Goal: Task Accomplishment & Management: Manage account settings

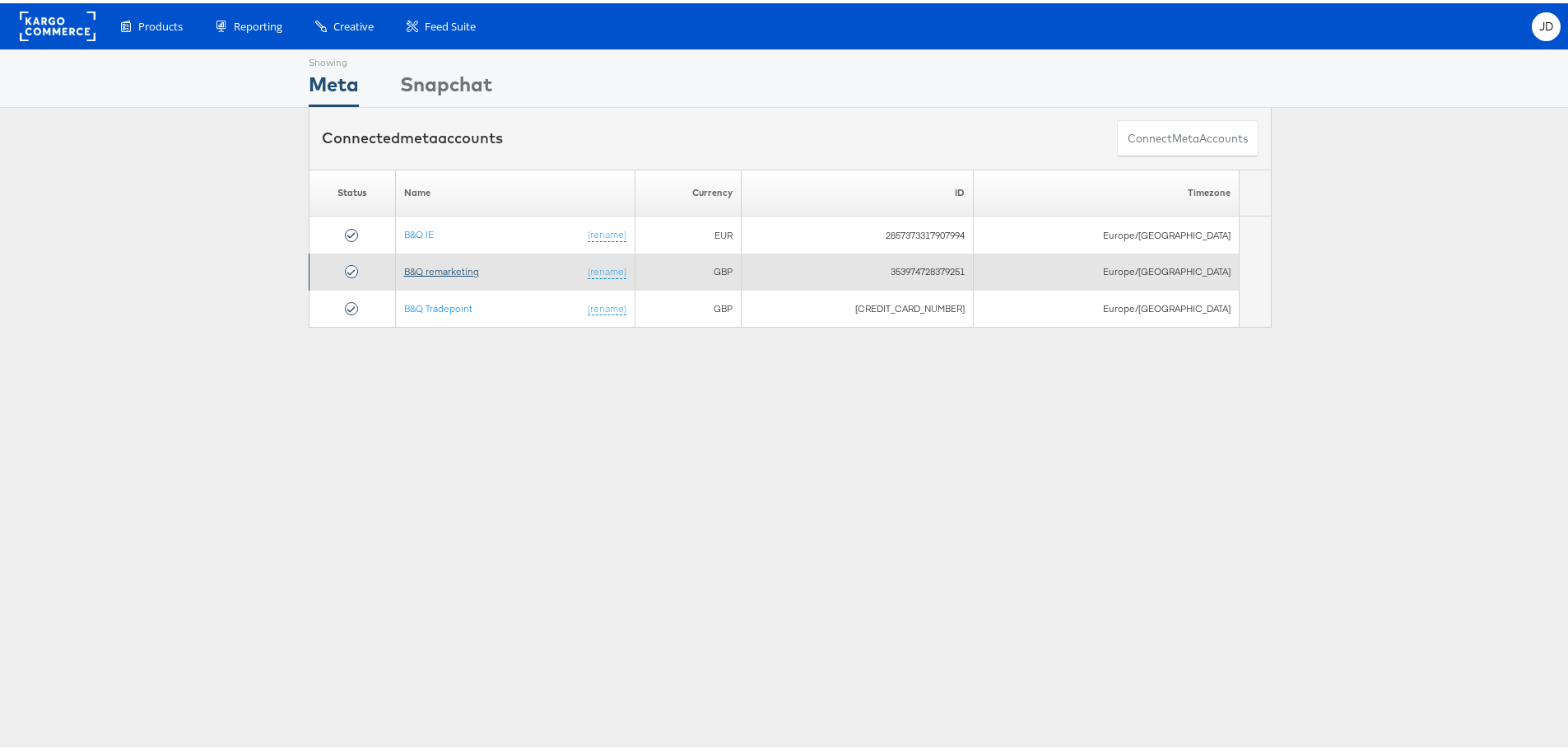
click at [470, 267] on link "B&Q remarketing" at bounding box center [441, 268] width 75 height 13
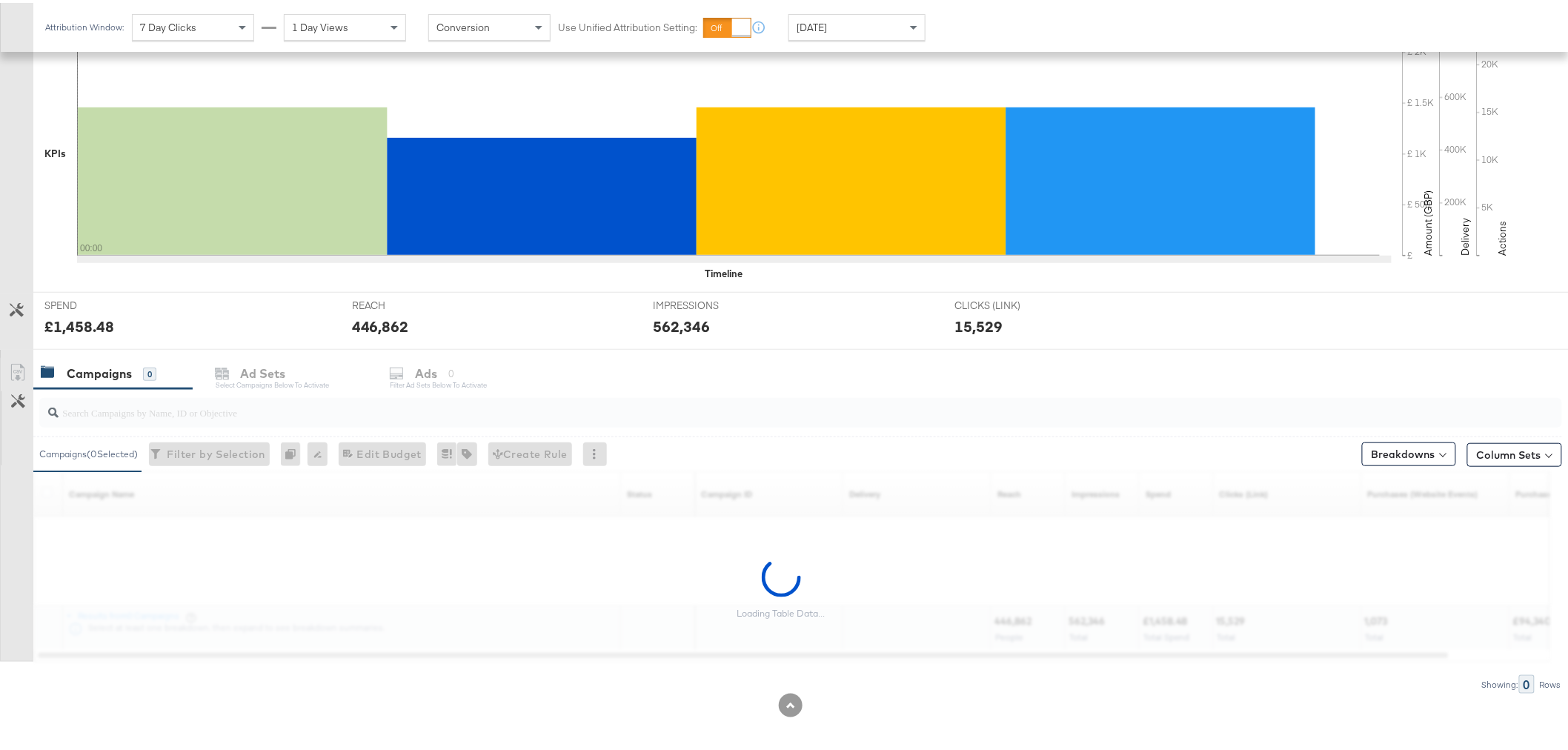
scroll to position [330, 0]
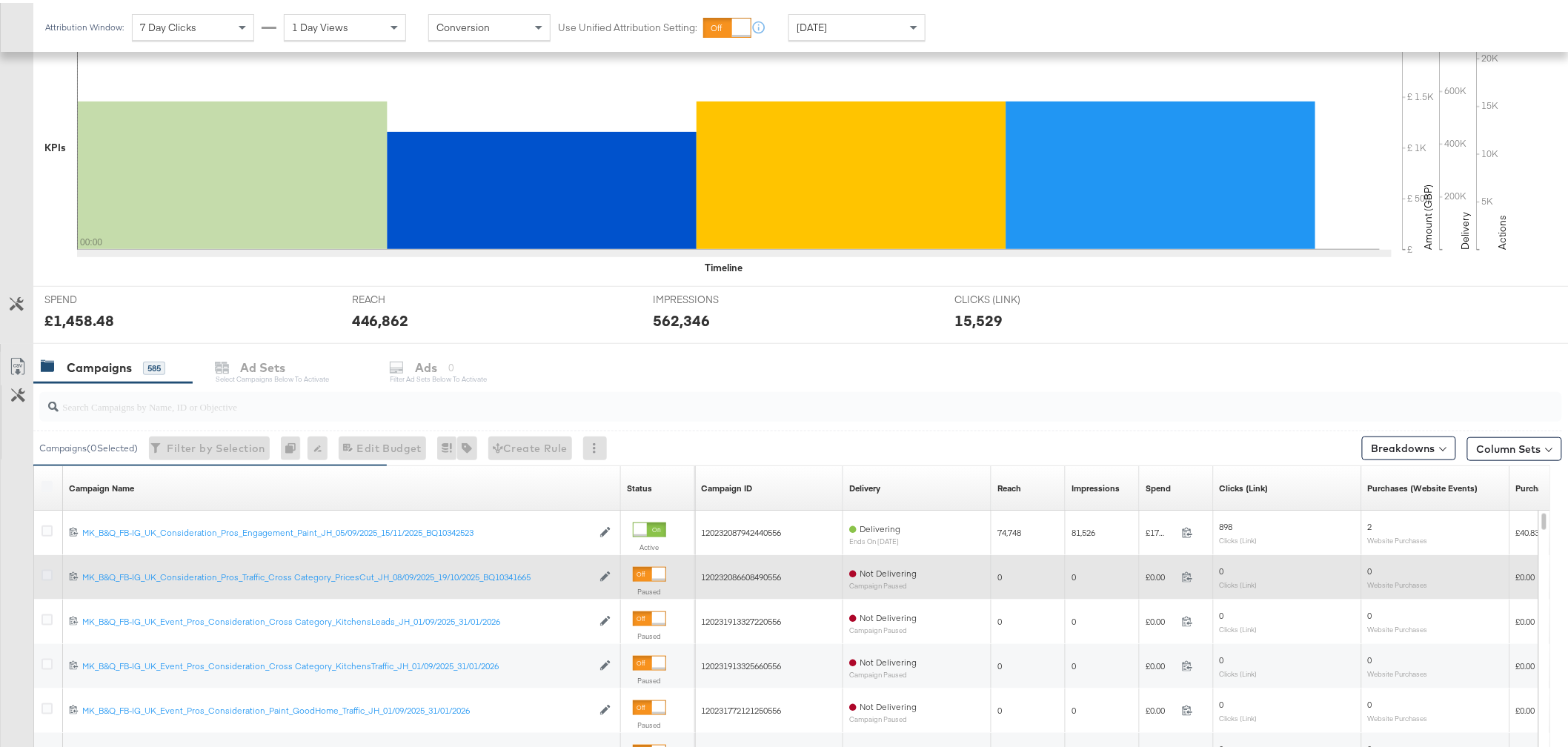
click at [44, 573] on icon at bounding box center [47, 573] width 11 height 11
click at [0, 0] on input "checkbox" at bounding box center [0, 0] width 0 height 0
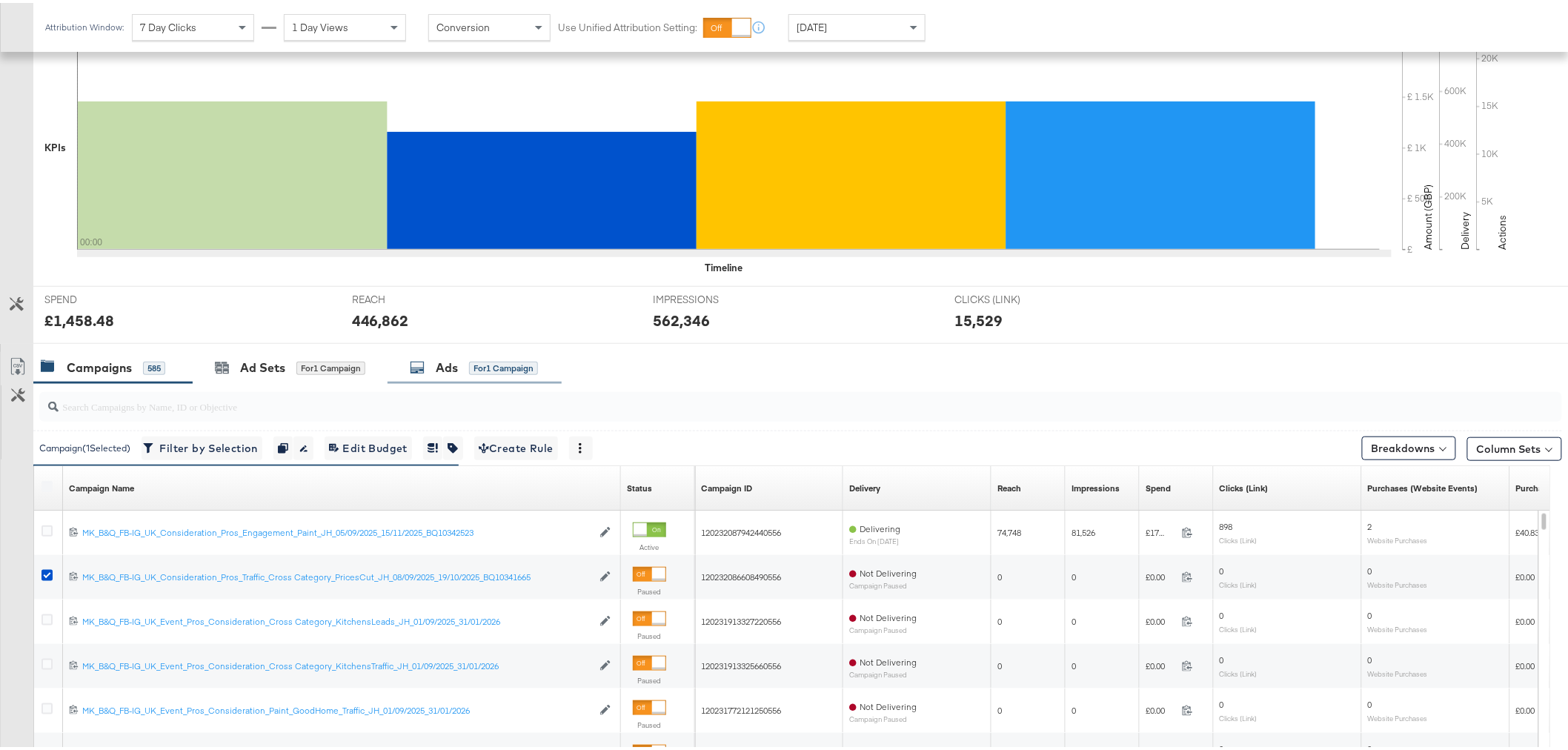
click at [440, 370] on div "Ads" at bounding box center [446, 364] width 22 height 17
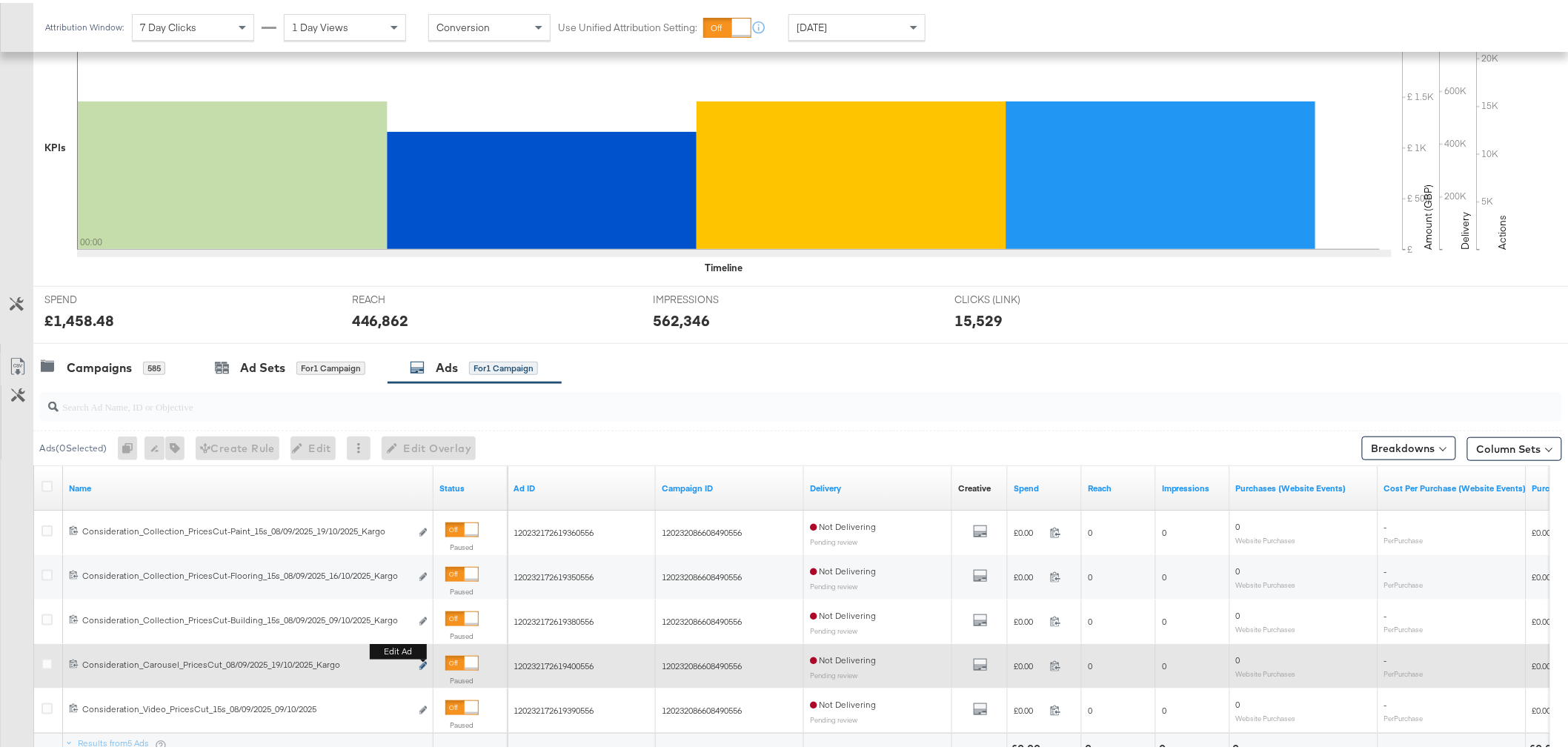
click at [419, 667] on icon "link" at bounding box center [422, 663] width 7 height 8
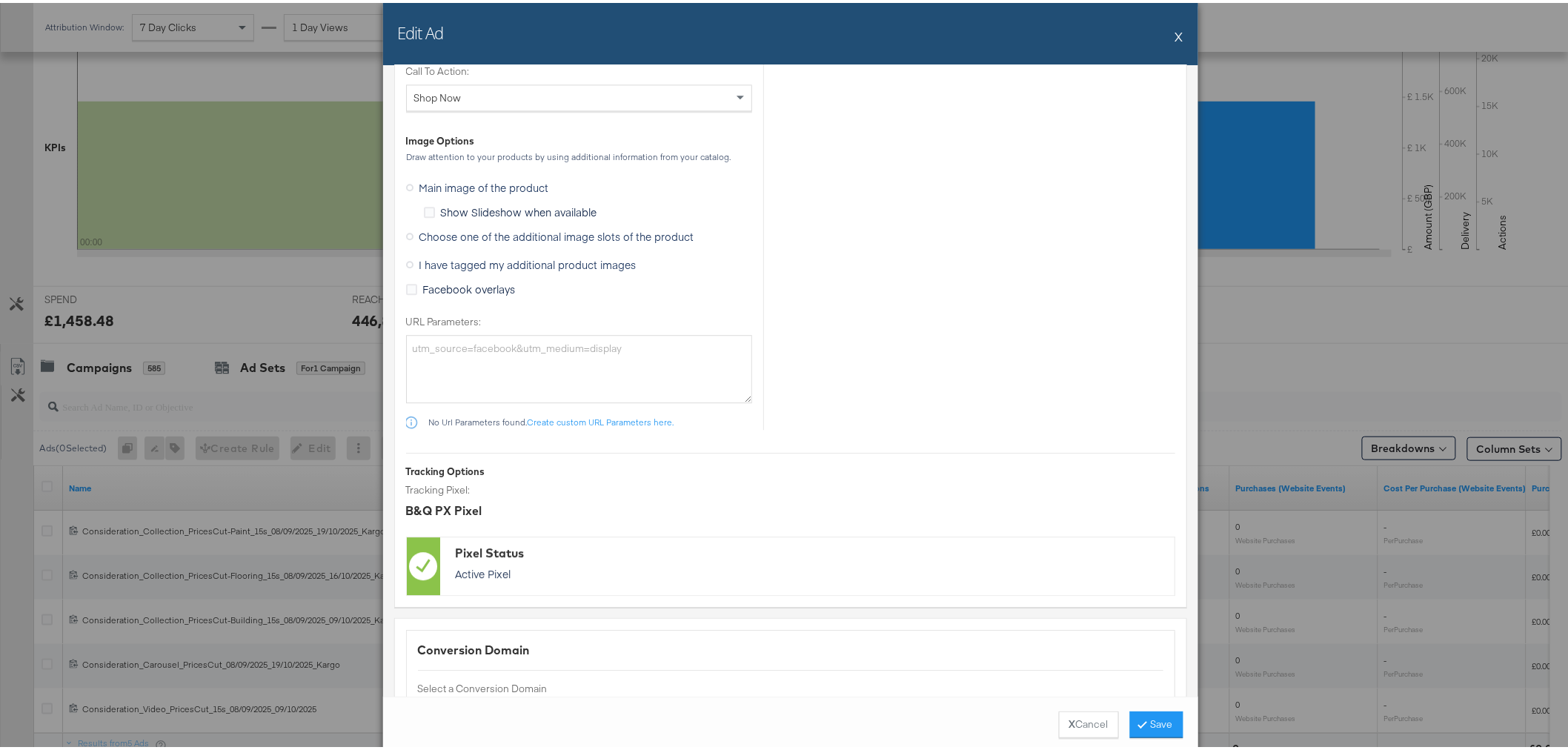
scroll to position [1434, 0]
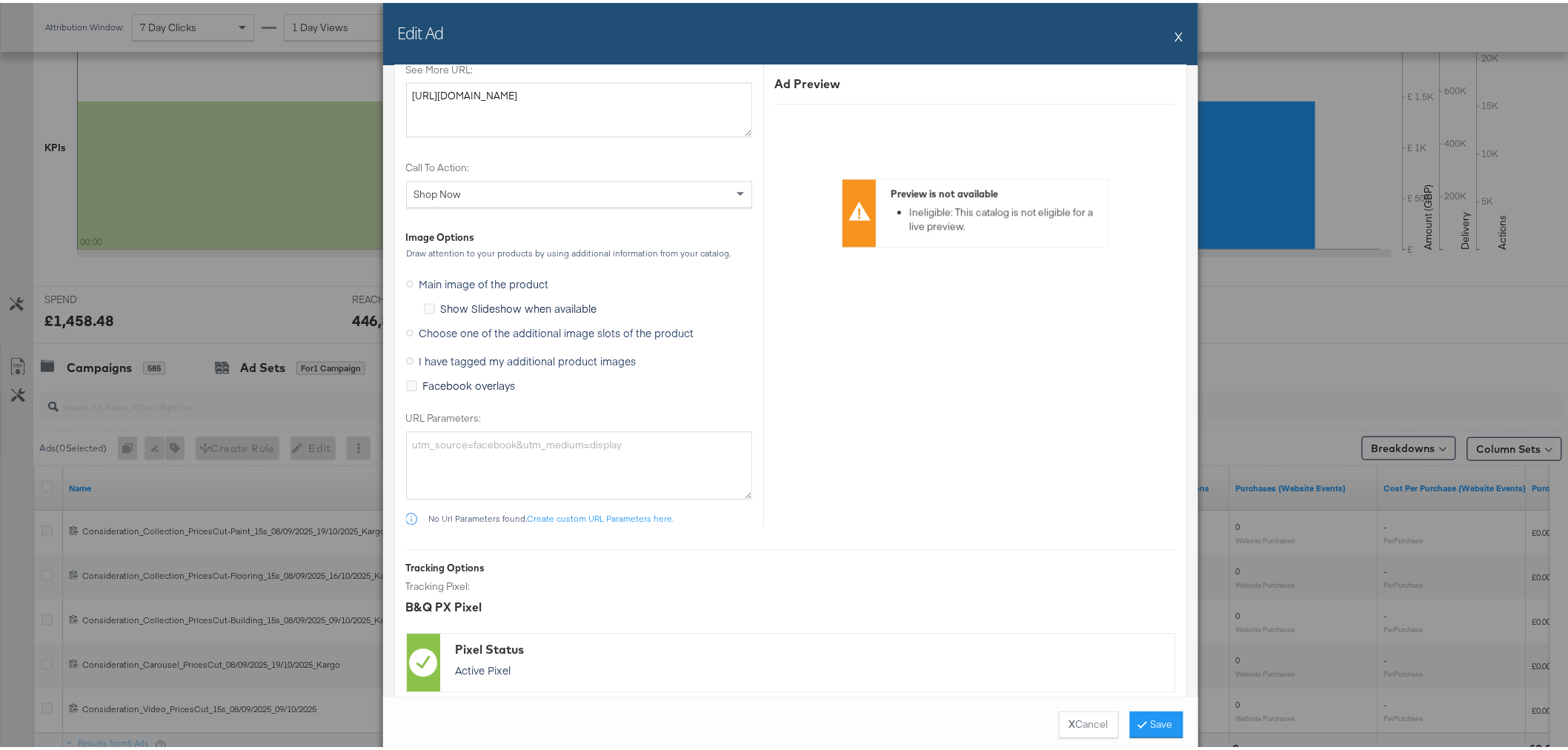
click at [553, 332] on span "Choose one of the additional image slots of the product" at bounding box center [556, 330] width 275 height 15
click at [0, 0] on input "Choose one of the additional image slots of the product" at bounding box center [0, 0] width 0 height 0
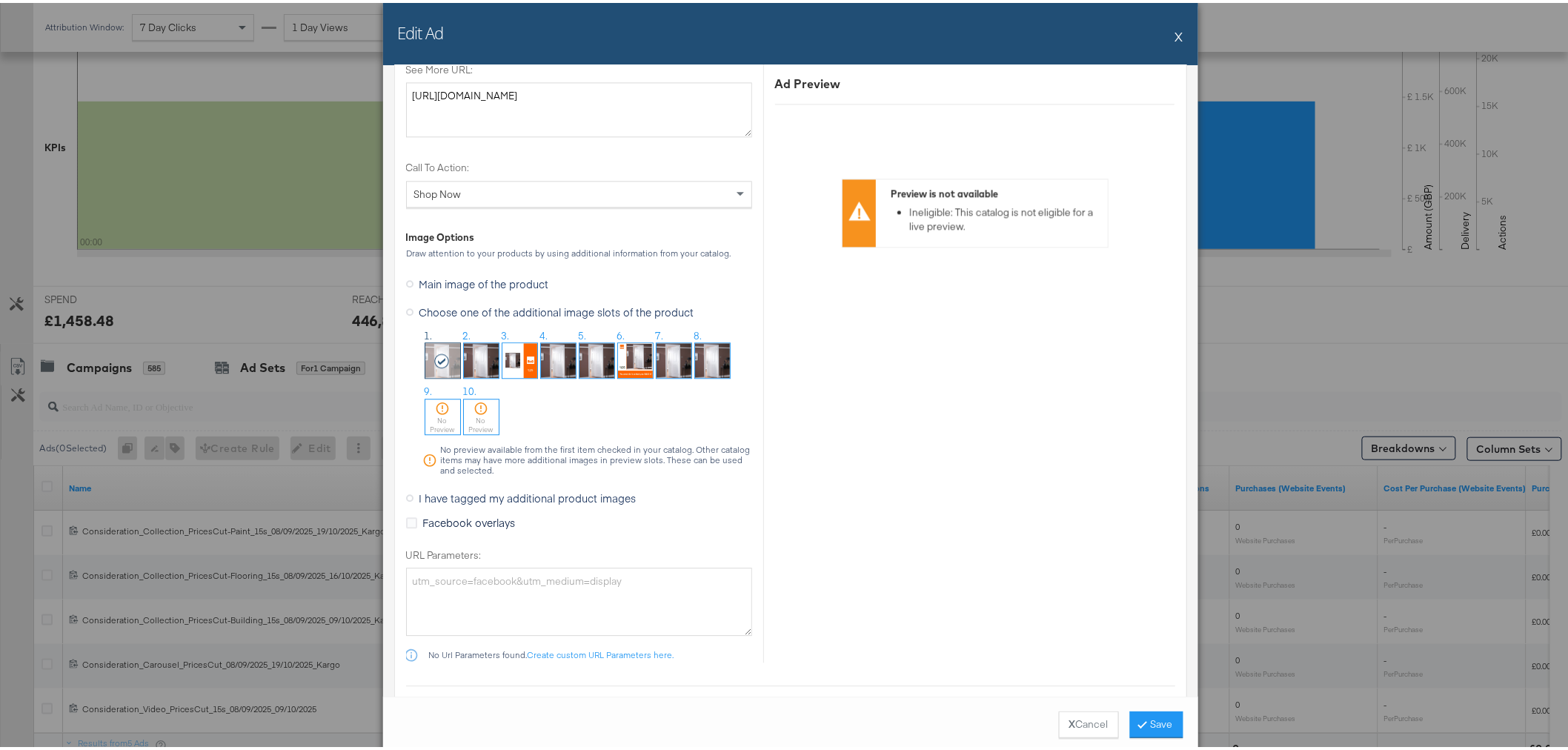
click at [1168, 35] on div "Edit Ad X" at bounding box center [791, 31] width 815 height 62
click at [1175, 33] on button "X" at bounding box center [1179, 33] width 8 height 29
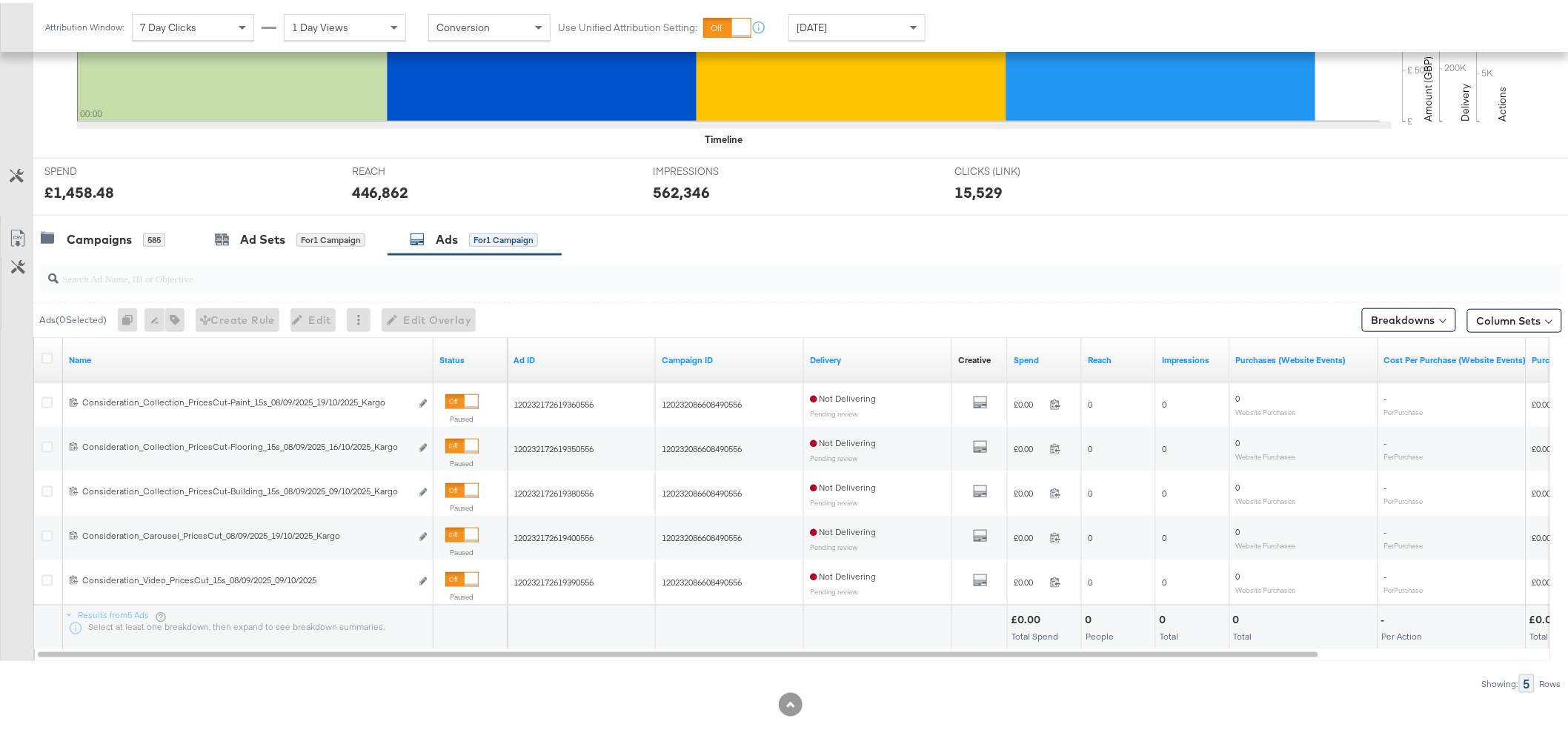
scroll to position [463, 0]
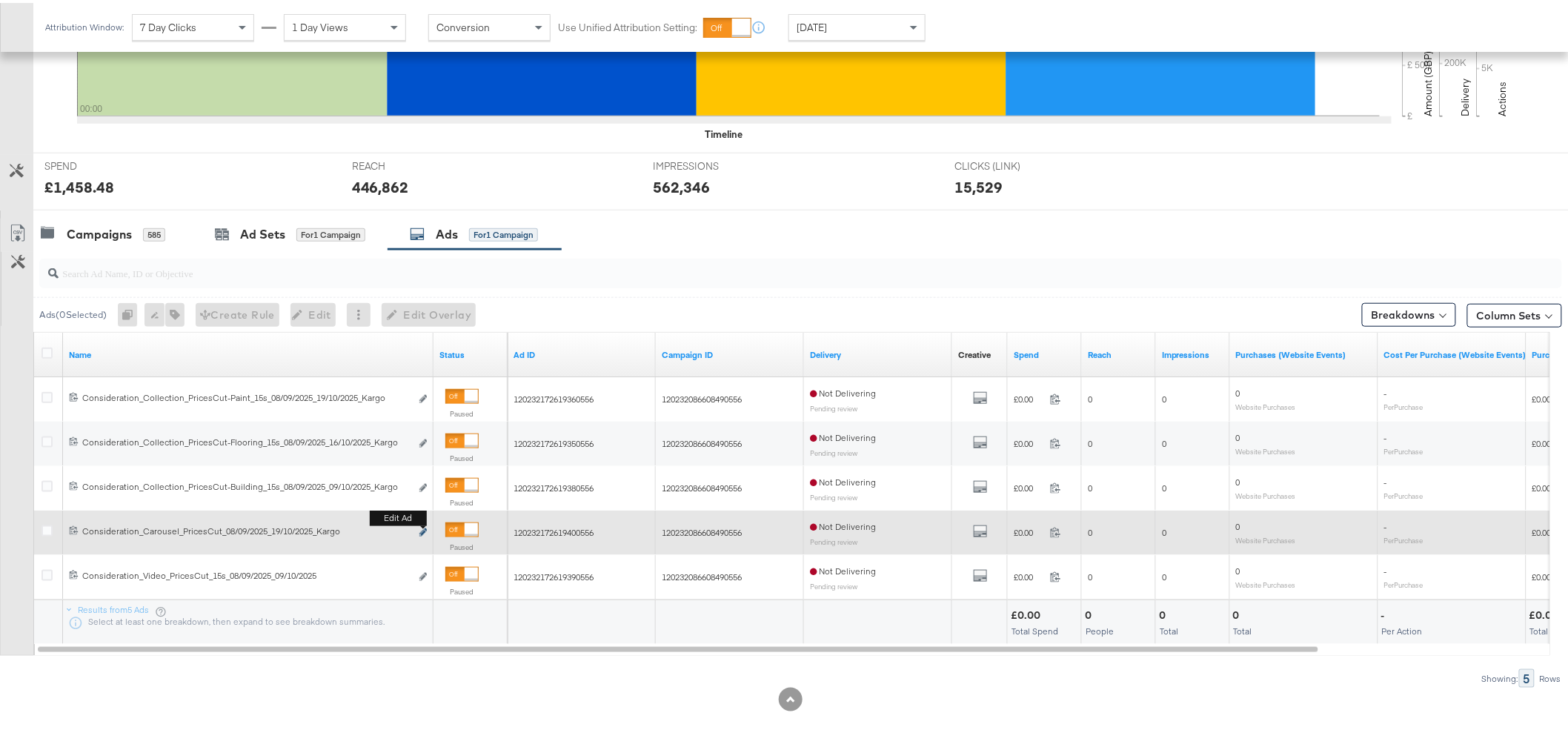
click at [425, 526] on button "Edit ad" at bounding box center [422, 529] width 9 height 16
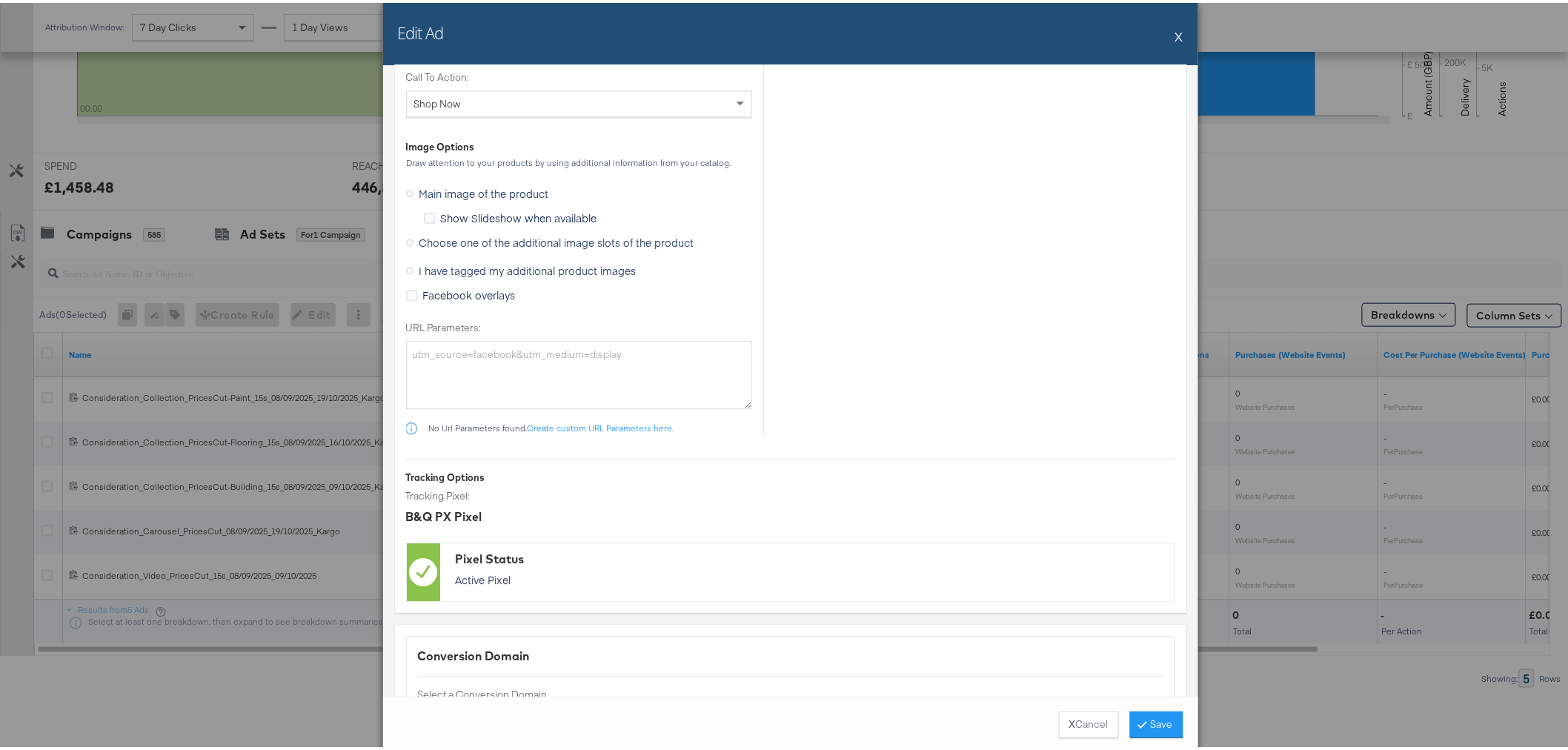
scroll to position [1552, 0]
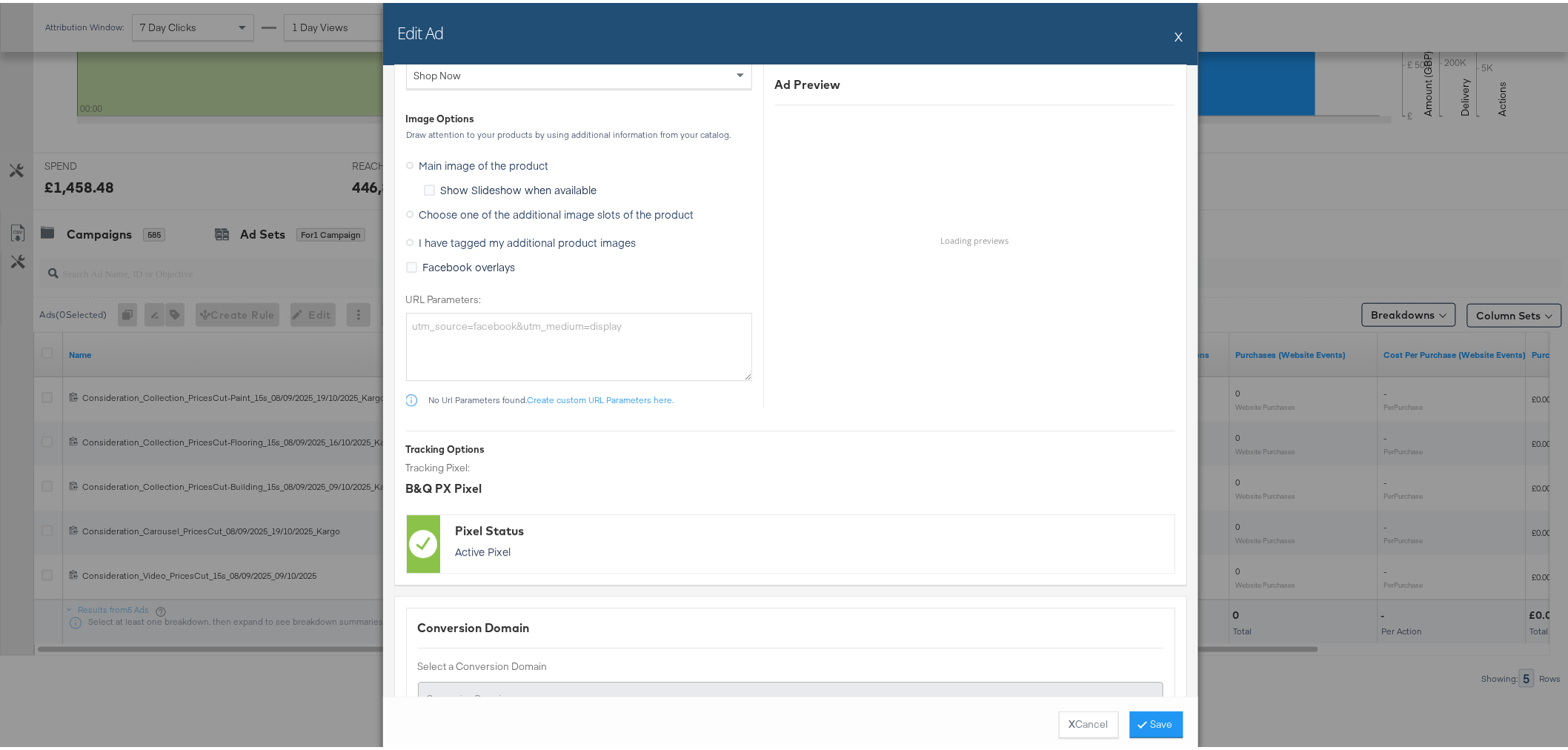
click at [521, 209] on span "Choose one of the additional image slots of the product" at bounding box center [556, 211] width 275 height 15
click at [0, 0] on input "Choose one of the additional image slots of the product" at bounding box center [0, 0] width 0 height 0
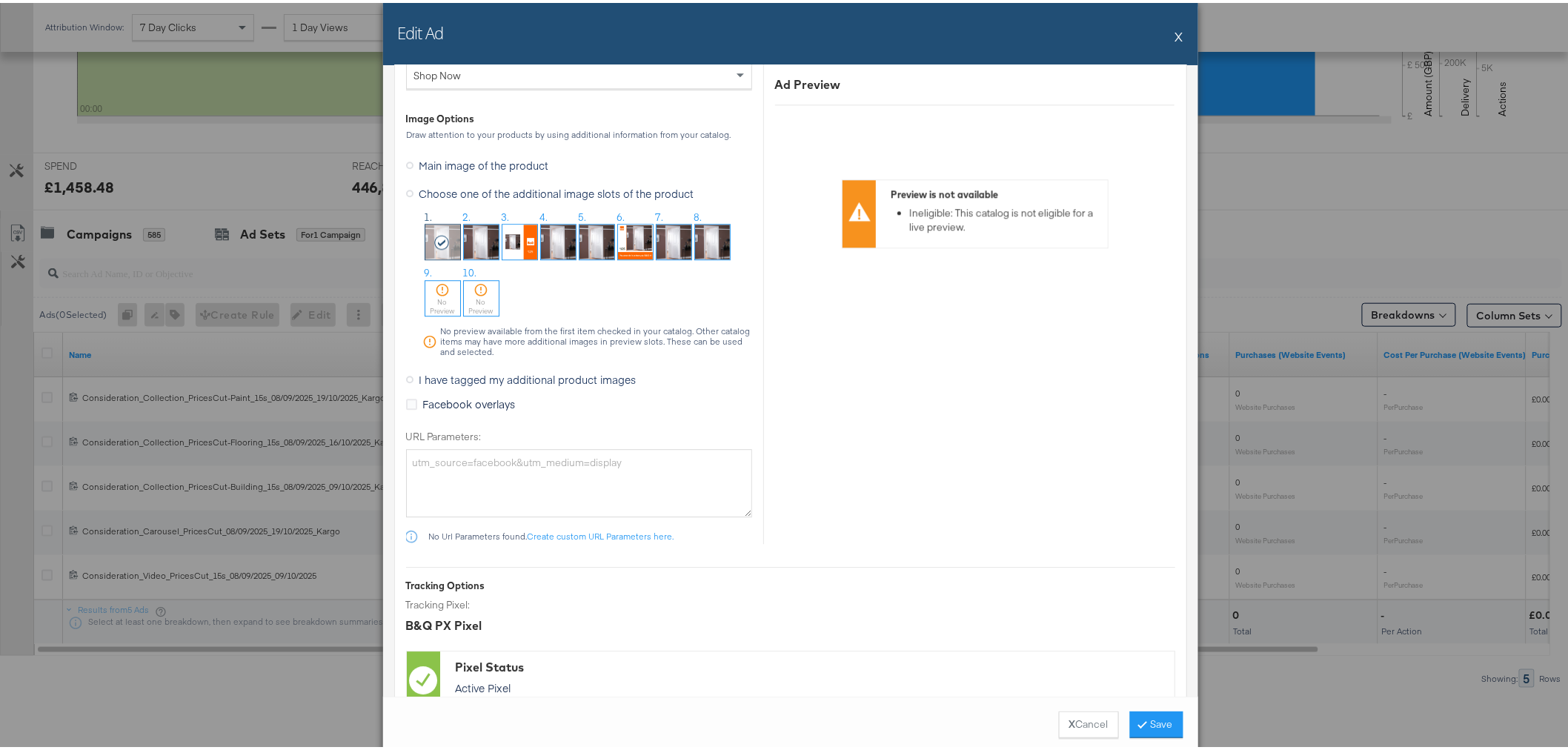
click at [587, 237] on img at bounding box center [596, 239] width 35 height 35
click at [1154, 722] on button "Save" at bounding box center [1156, 721] width 53 height 27
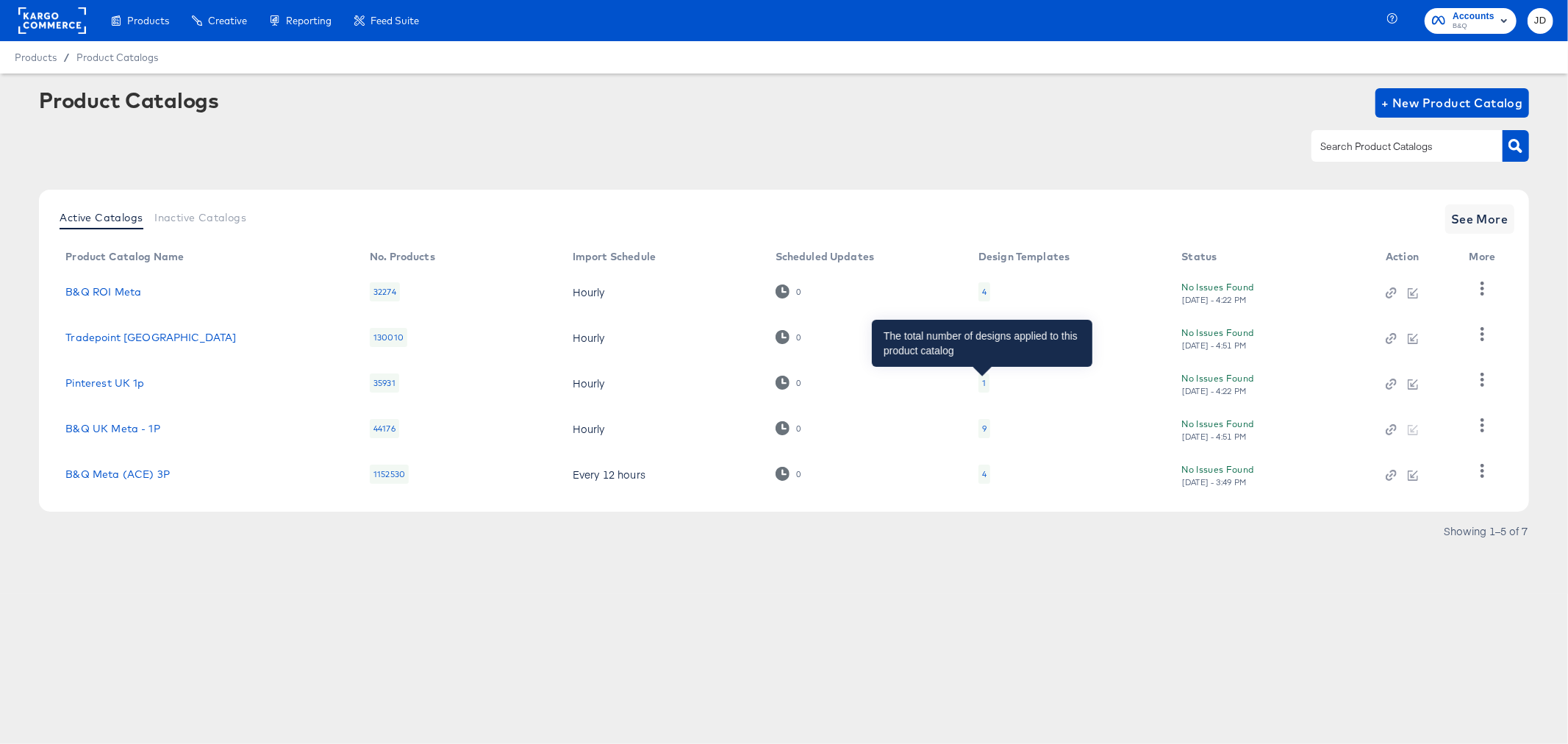
click at [983, 381] on div "1" at bounding box center [984, 383] width 4 height 12
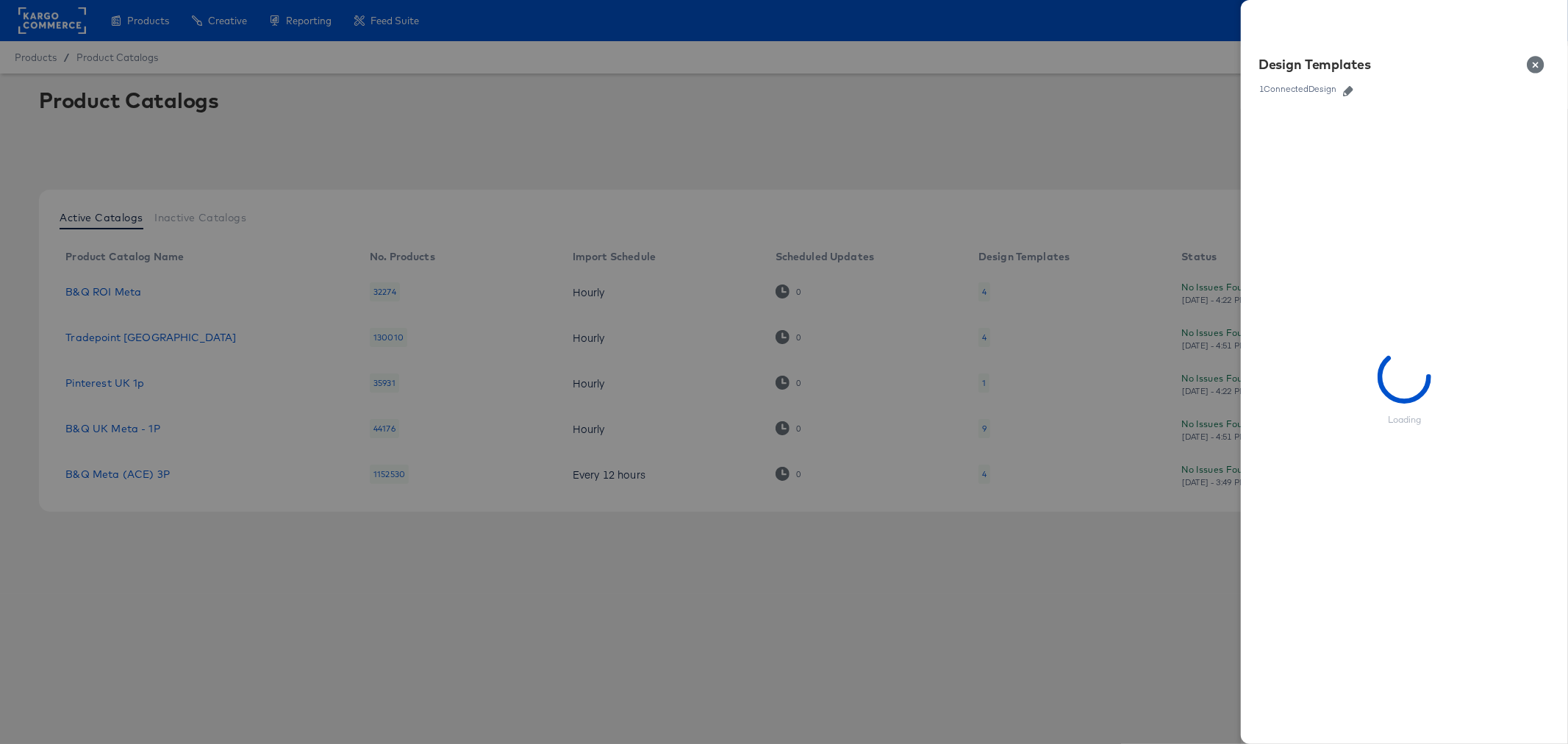
click at [1352, 87] on icon "button" at bounding box center [1348, 91] width 11 height 11
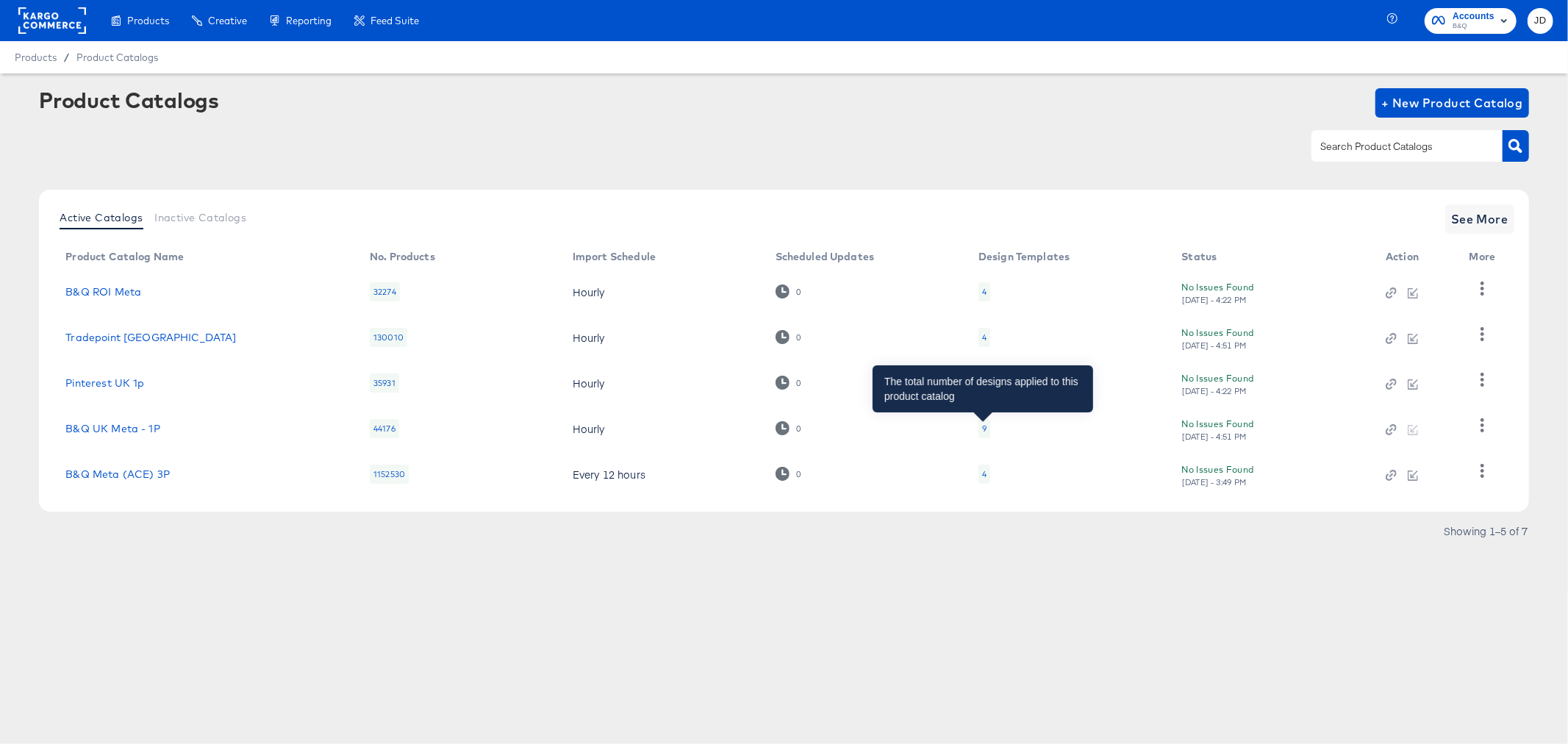
click at [985, 430] on div "9" at bounding box center [984, 428] width 4 height 12
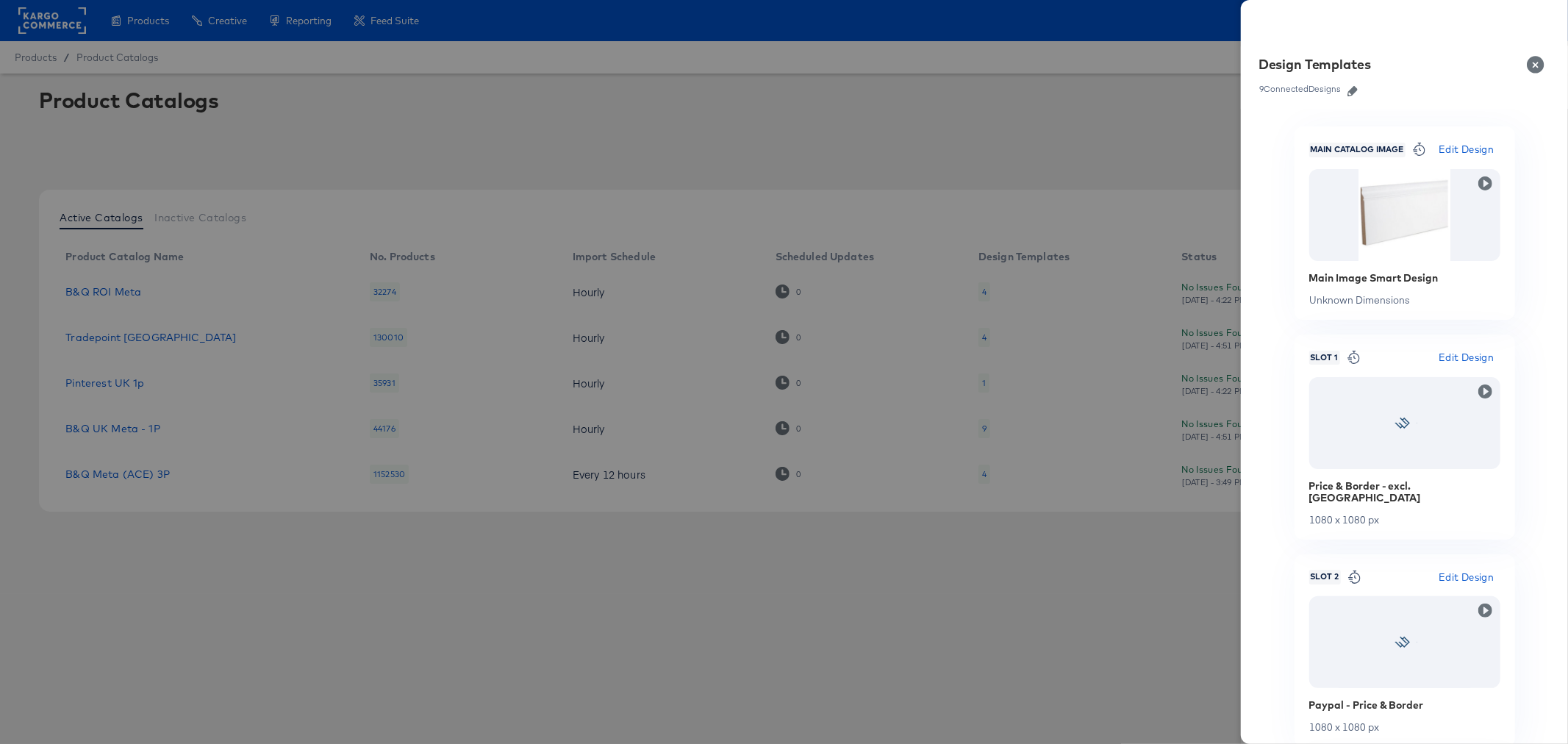
click at [1355, 92] on icon "button" at bounding box center [1352, 91] width 11 height 11
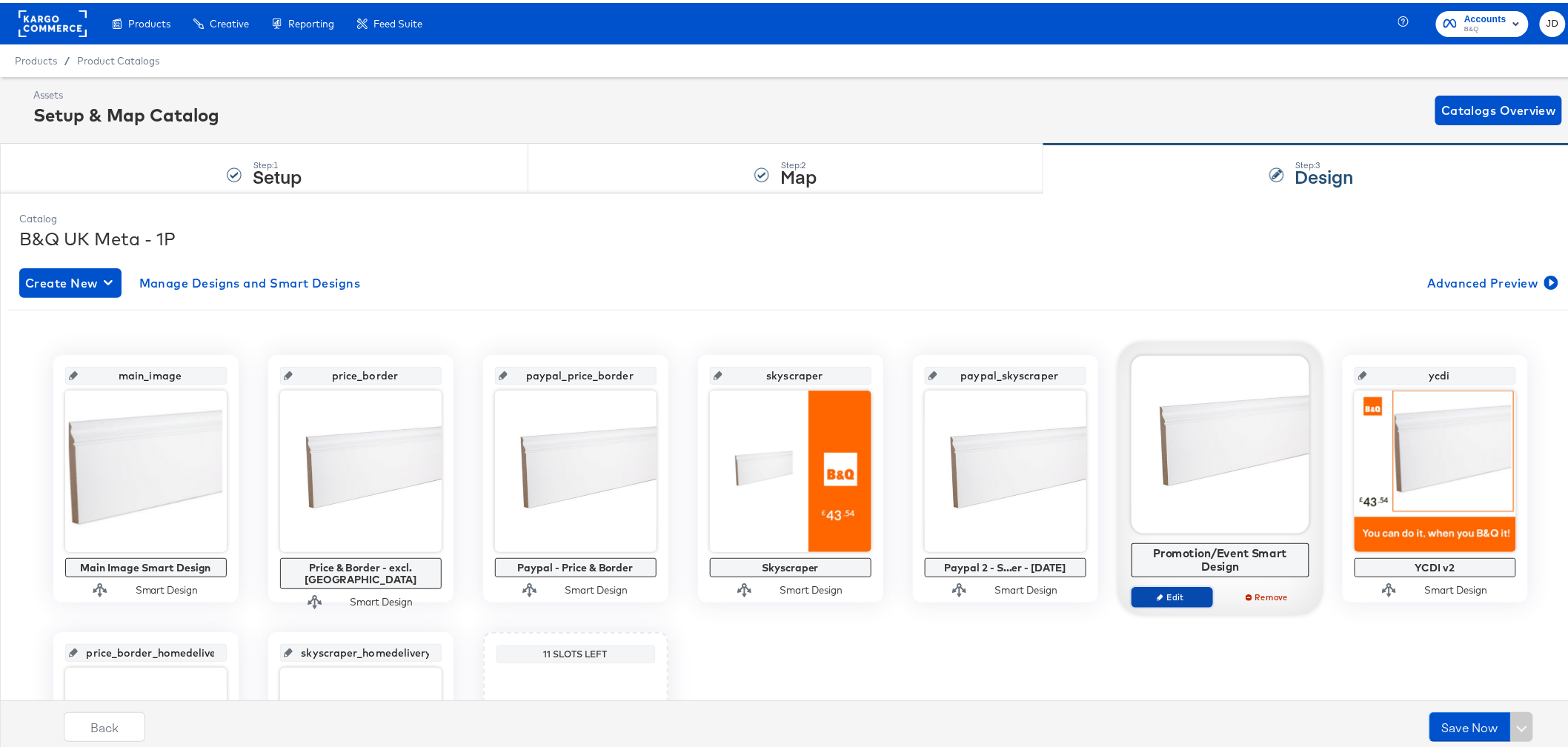
click at [1165, 594] on span "Edit" at bounding box center [1171, 594] width 68 height 11
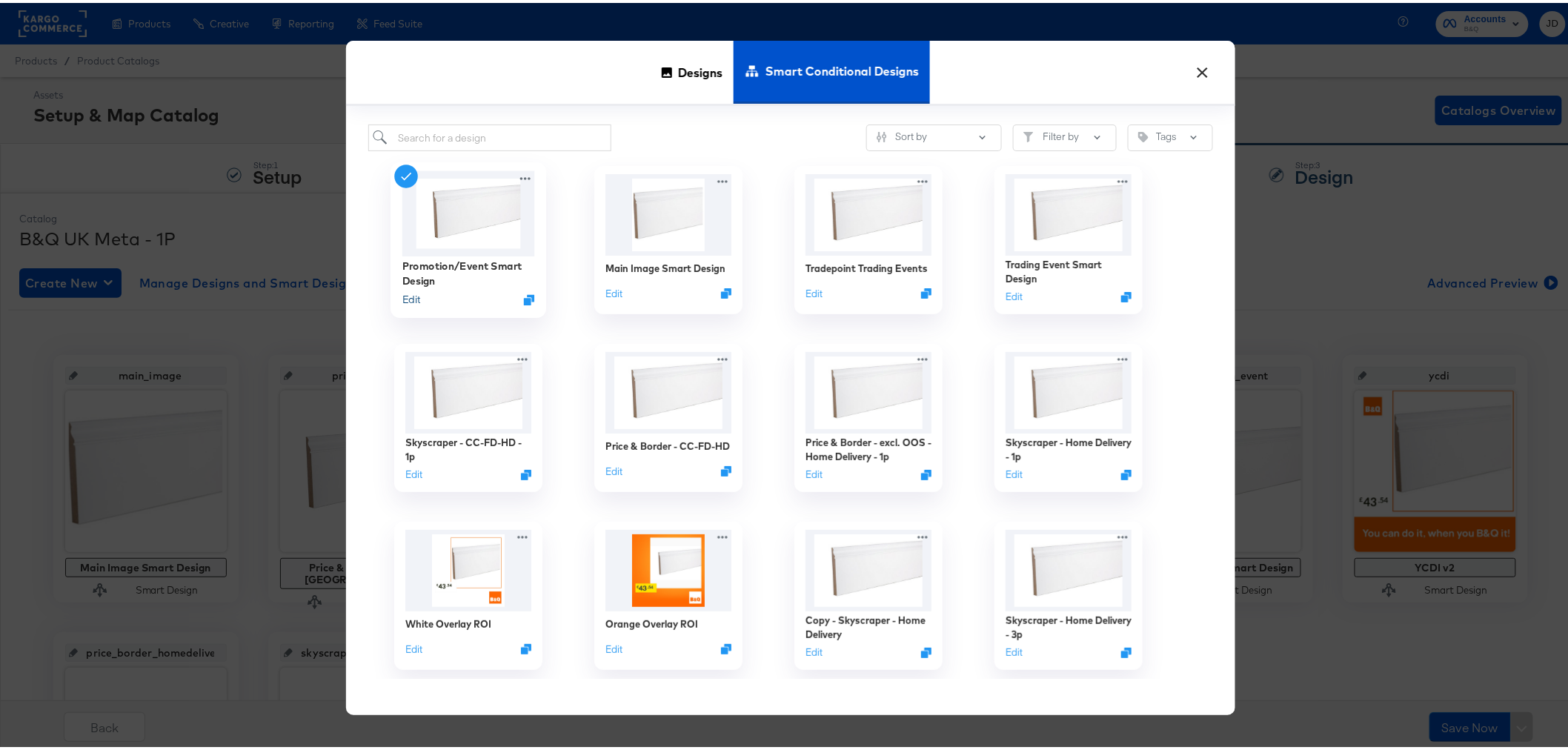
click at [406, 298] on button "Edit" at bounding box center [411, 297] width 18 height 14
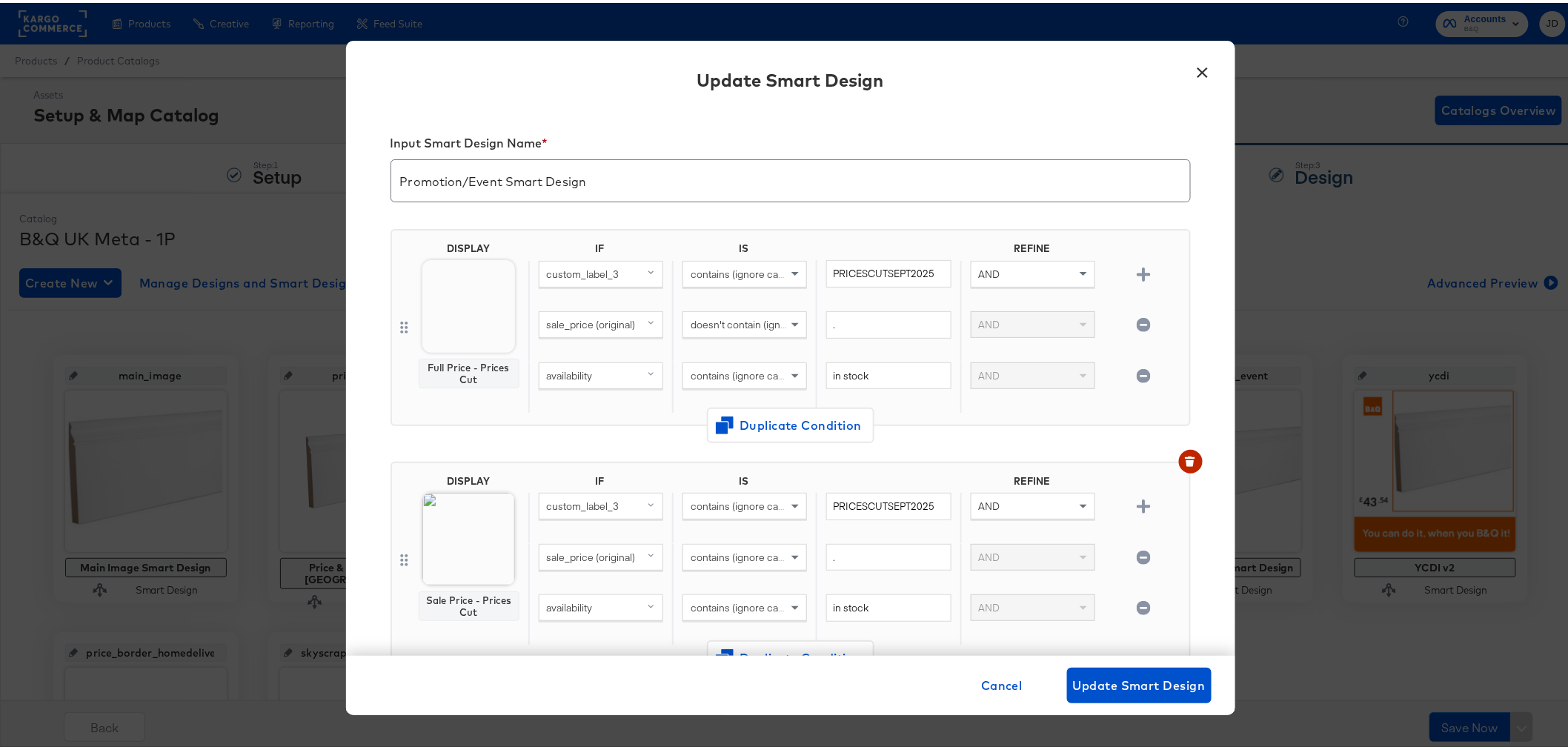
scroll to position [83, 0]
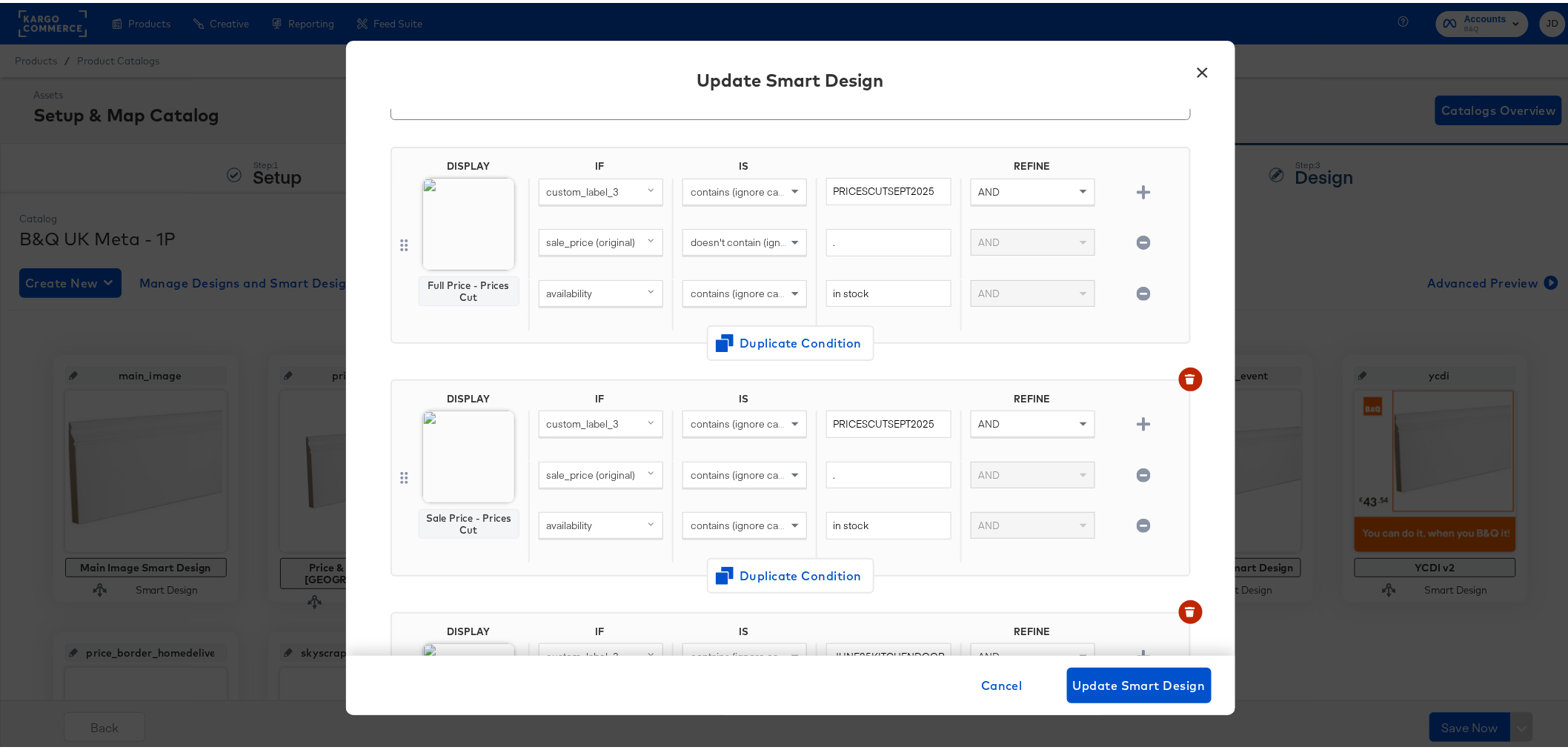
click at [1202, 70] on button "×" at bounding box center [1204, 65] width 27 height 27
